Goal: Find specific page/section: Find specific page/section

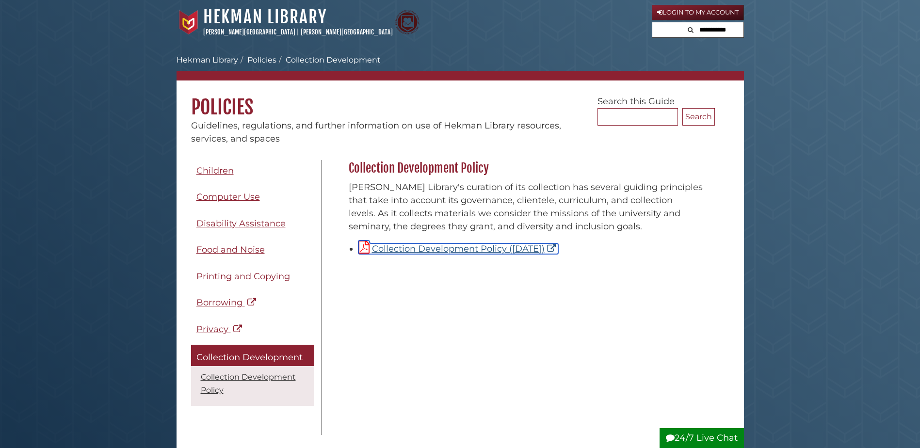
click at [469, 249] on link "Collection Development Policy (October 2020)" at bounding box center [459, 249] width 200 height 11
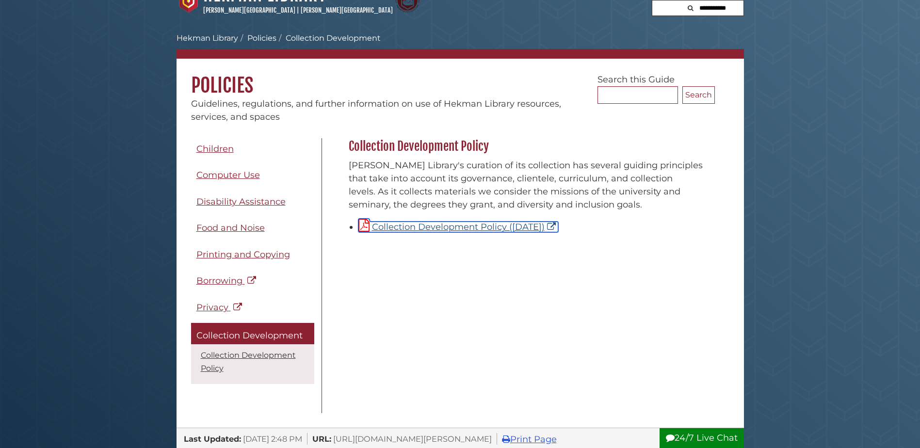
scroll to position [15, 0]
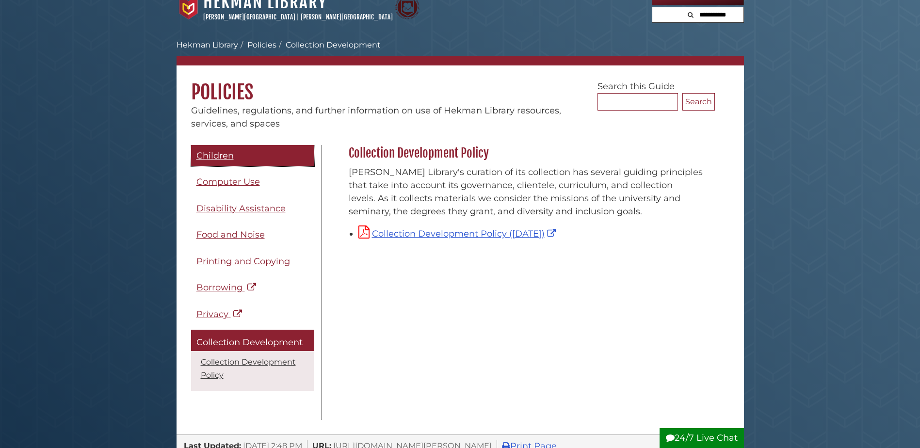
click at [217, 156] on span "Children" at bounding box center [215, 155] width 37 height 11
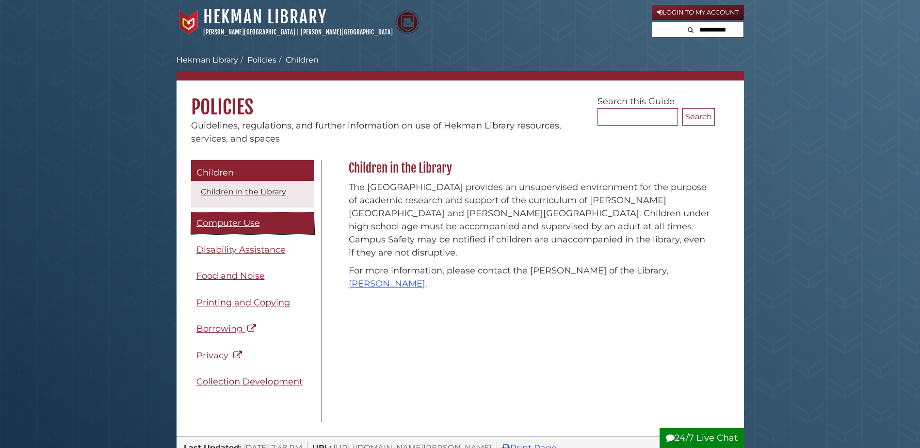
click at [227, 220] on span "Computer Use" at bounding box center [229, 223] width 64 height 11
